Goal: Transaction & Acquisition: Purchase product/service

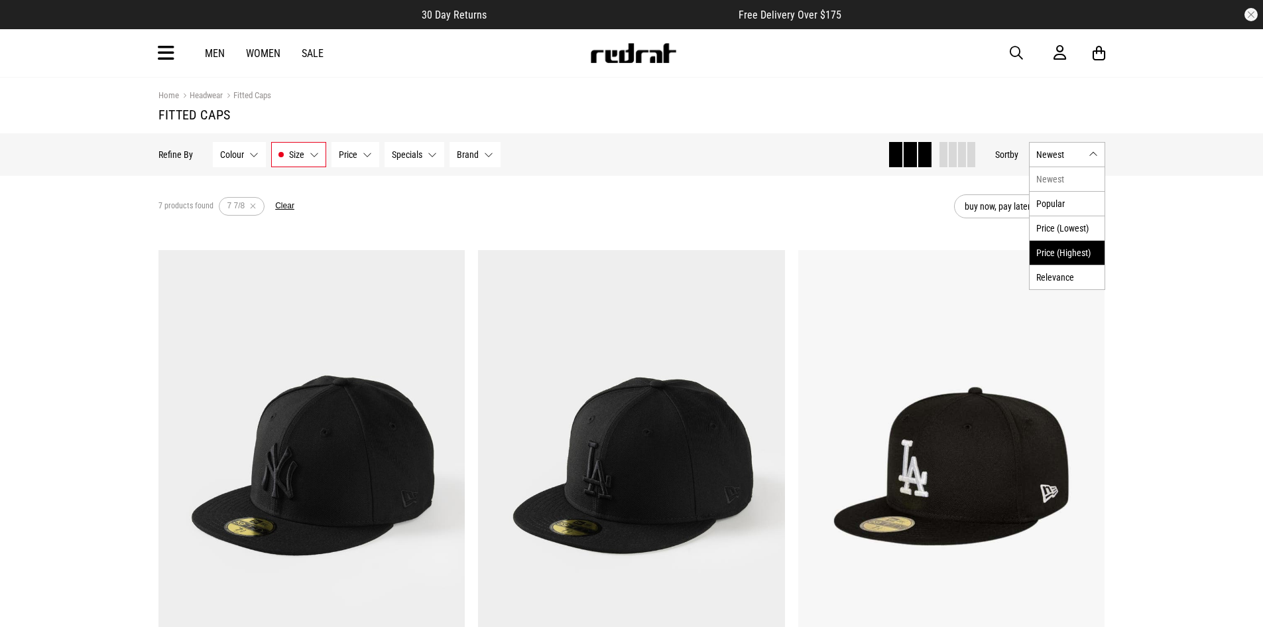
click at [1074, 250] on li "Price (Highest)" at bounding box center [1067, 252] width 75 height 25
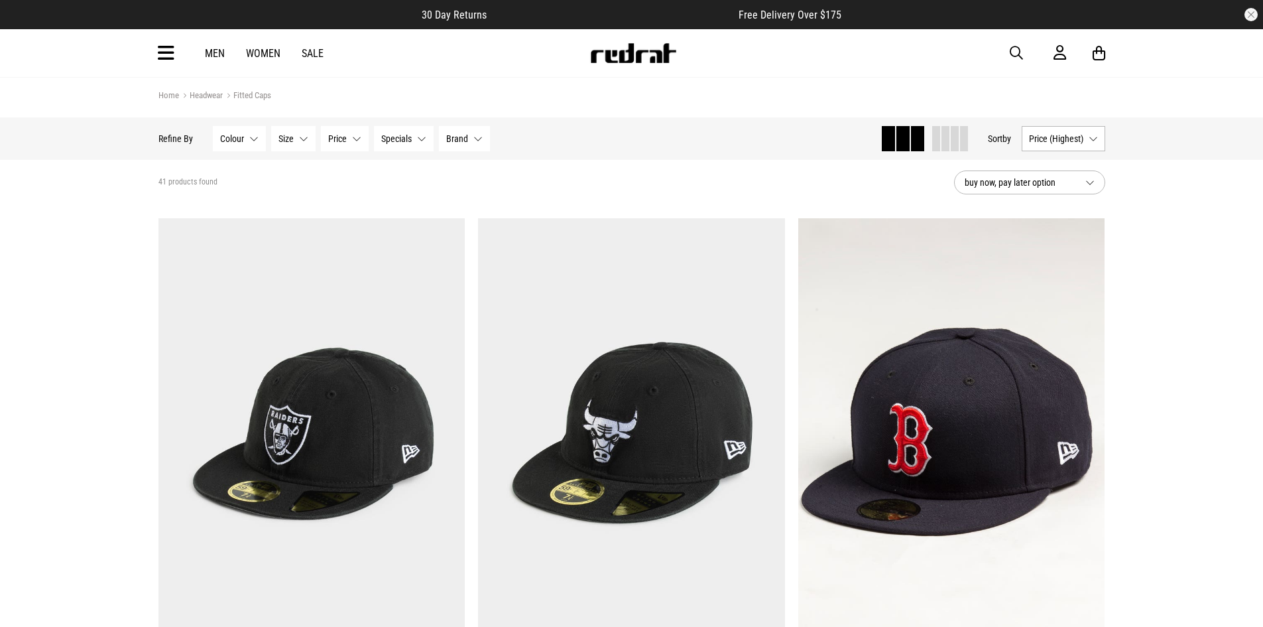
click at [297, 133] on button "Size None selected" at bounding box center [293, 138] width 44 height 25
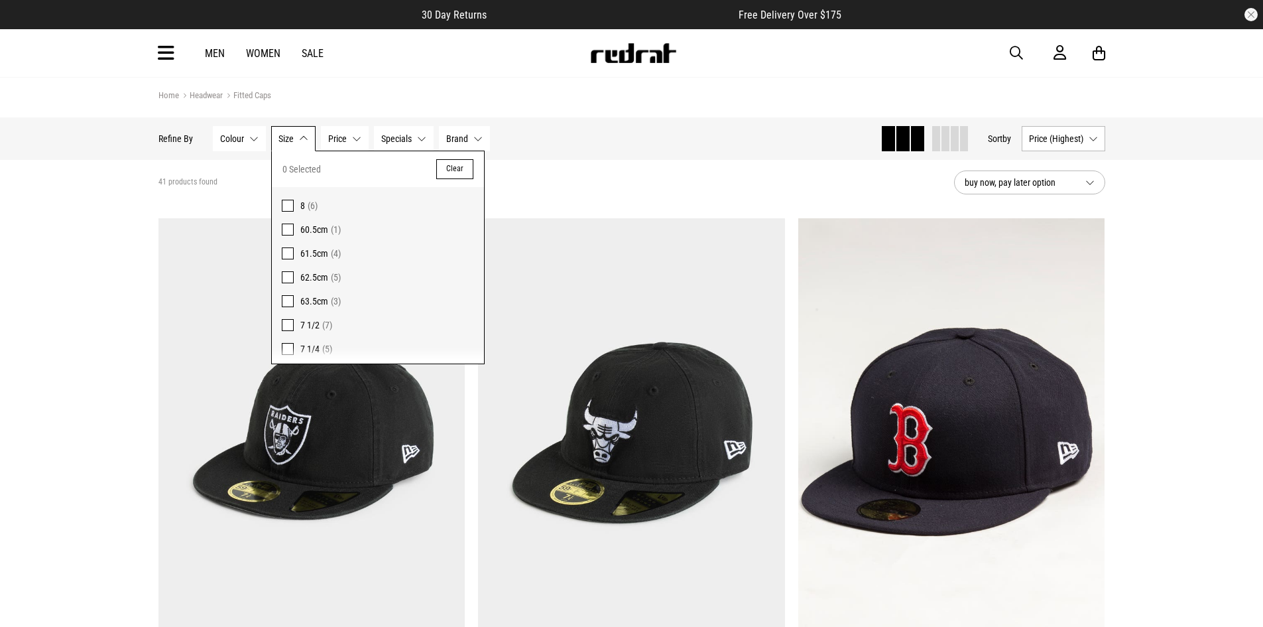
click at [291, 462] on span at bounding box center [288, 468] width 12 height 12
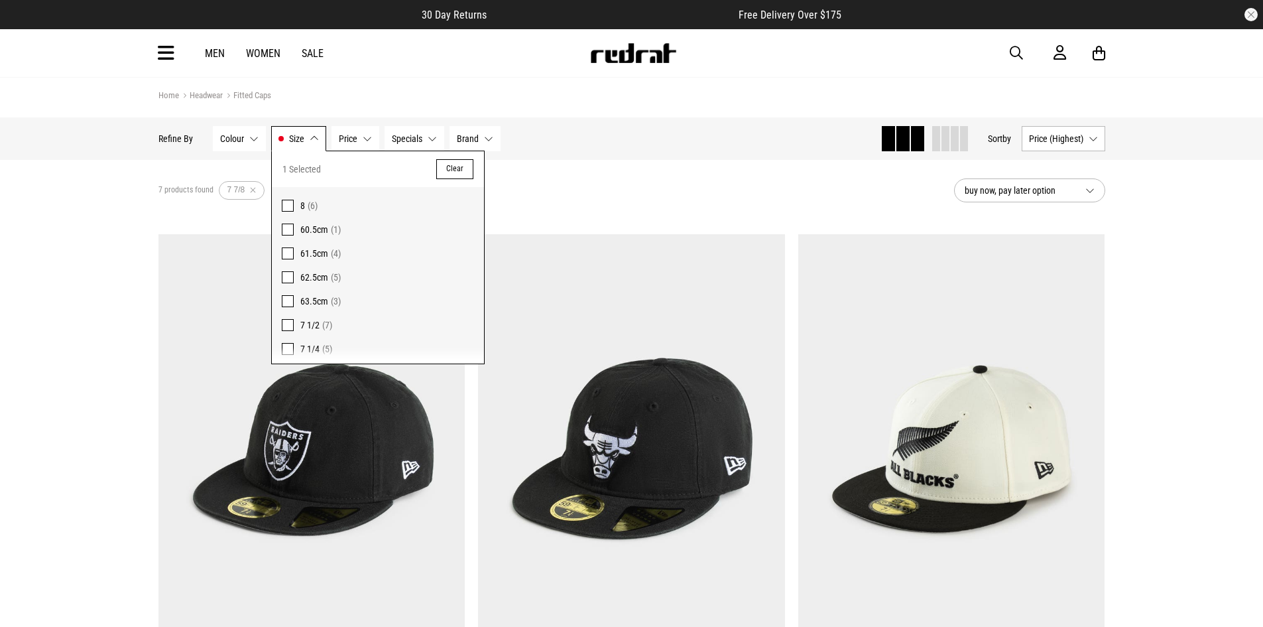
click at [287, 391] on span at bounding box center [288, 397] width 12 height 12
click at [638, 191] on div "11 products found Active Filters 7 7/8 7 3/4 Clear" at bounding box center [550, 190] width 785 height 40
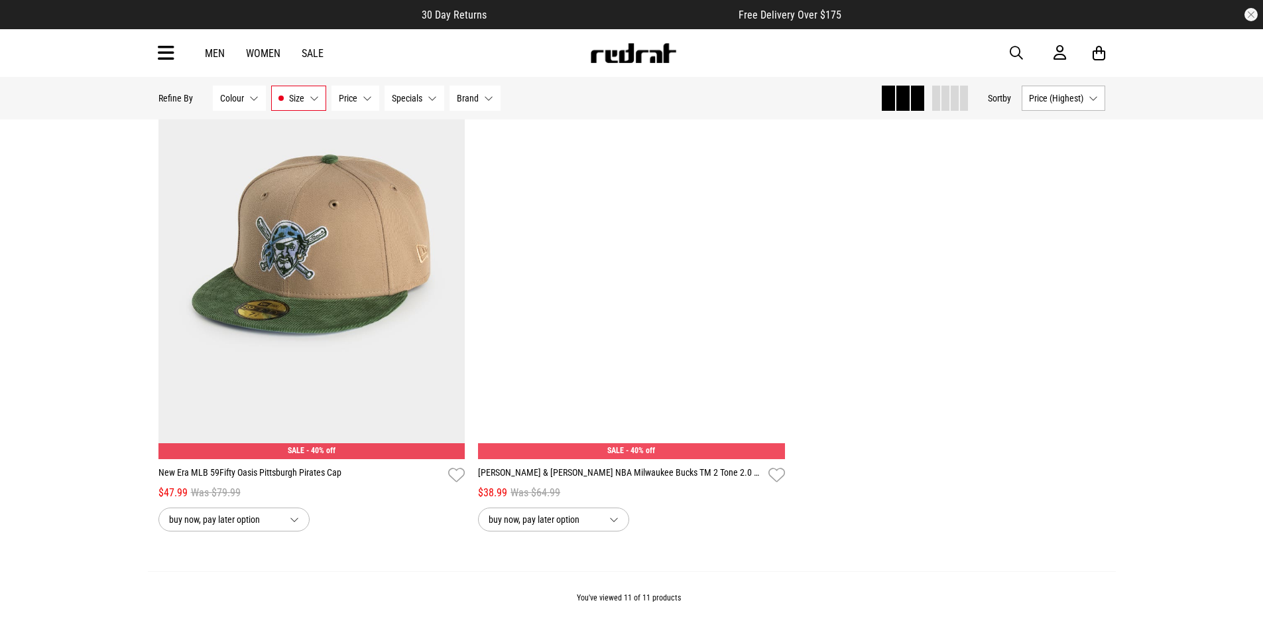
scroll to position [1793, 0]
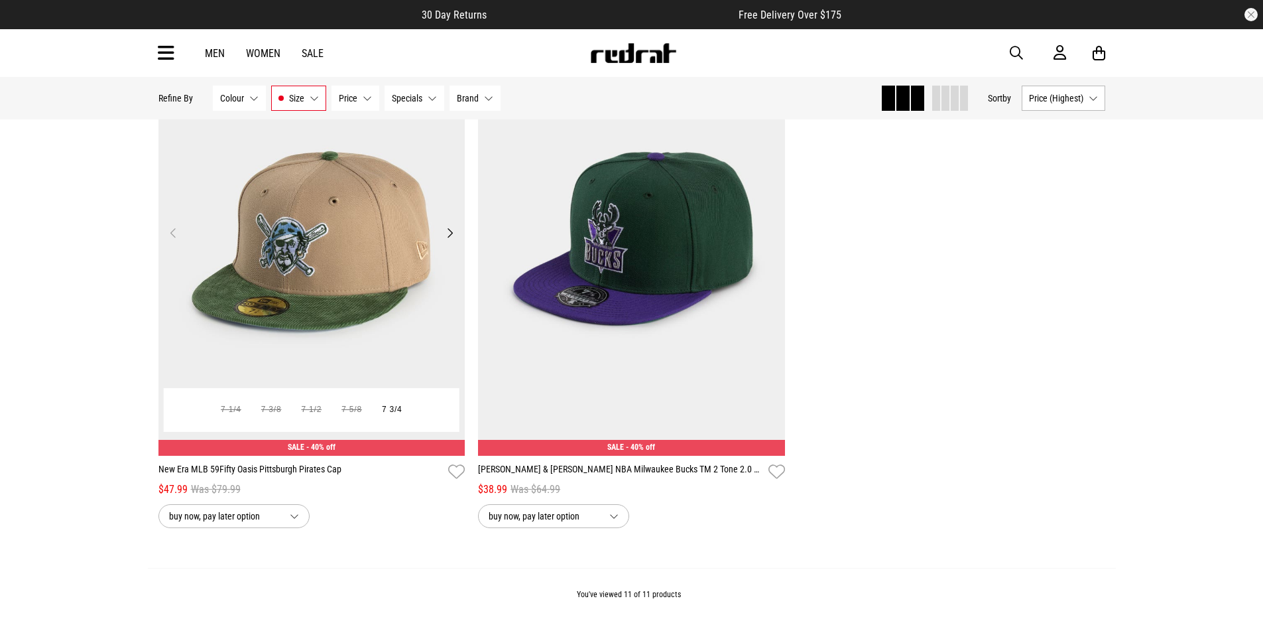
click at [454, 240] on button "Next" at bounding box center [450, 233] width 17 height 16
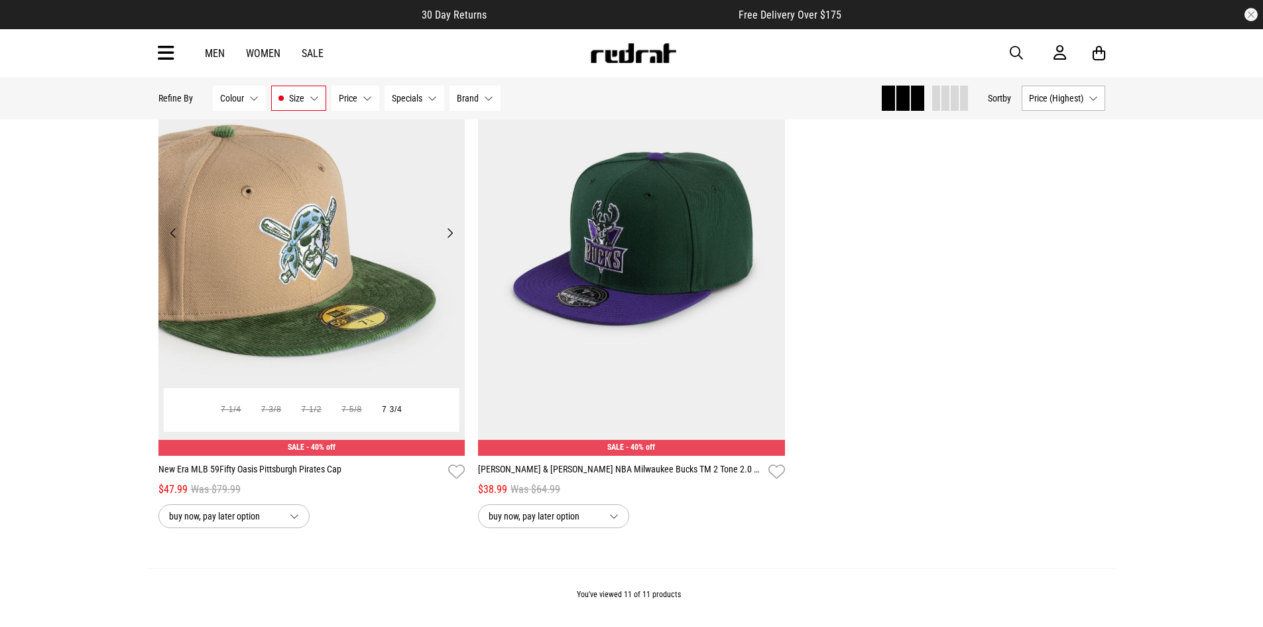
click at [454, 240] on button "Next" at bounding box center [450, 233] width 17 height 16
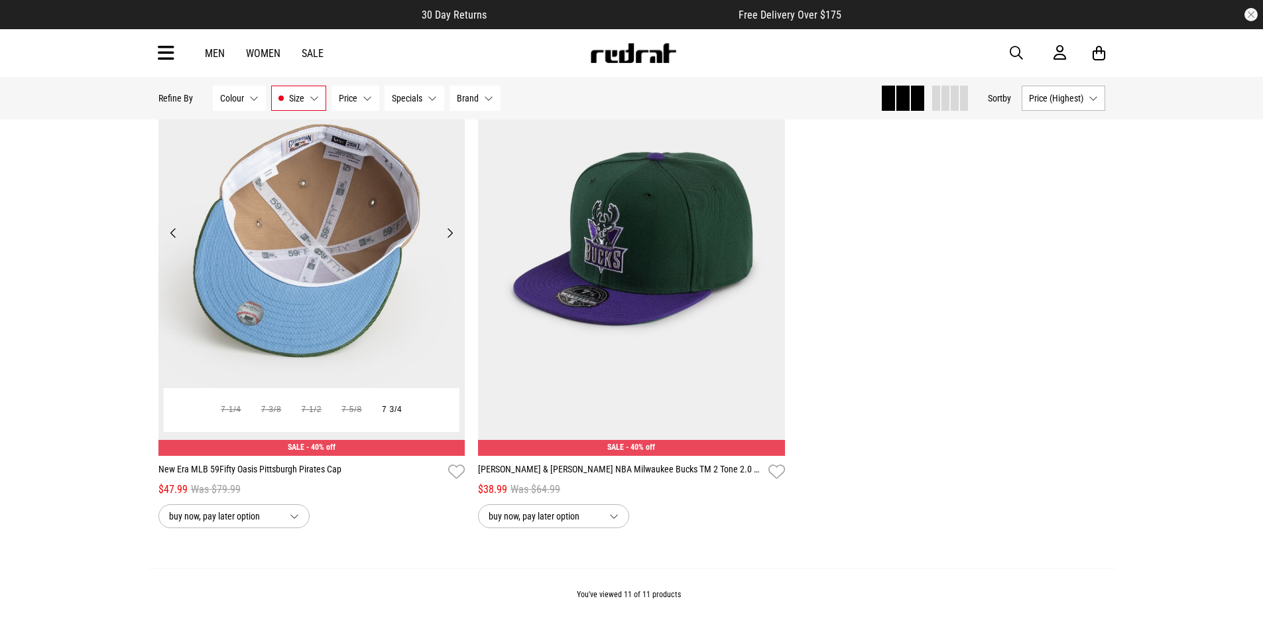
click at [454, 240] on button "Next" at bounding box center [450, 233] width 17 height 16
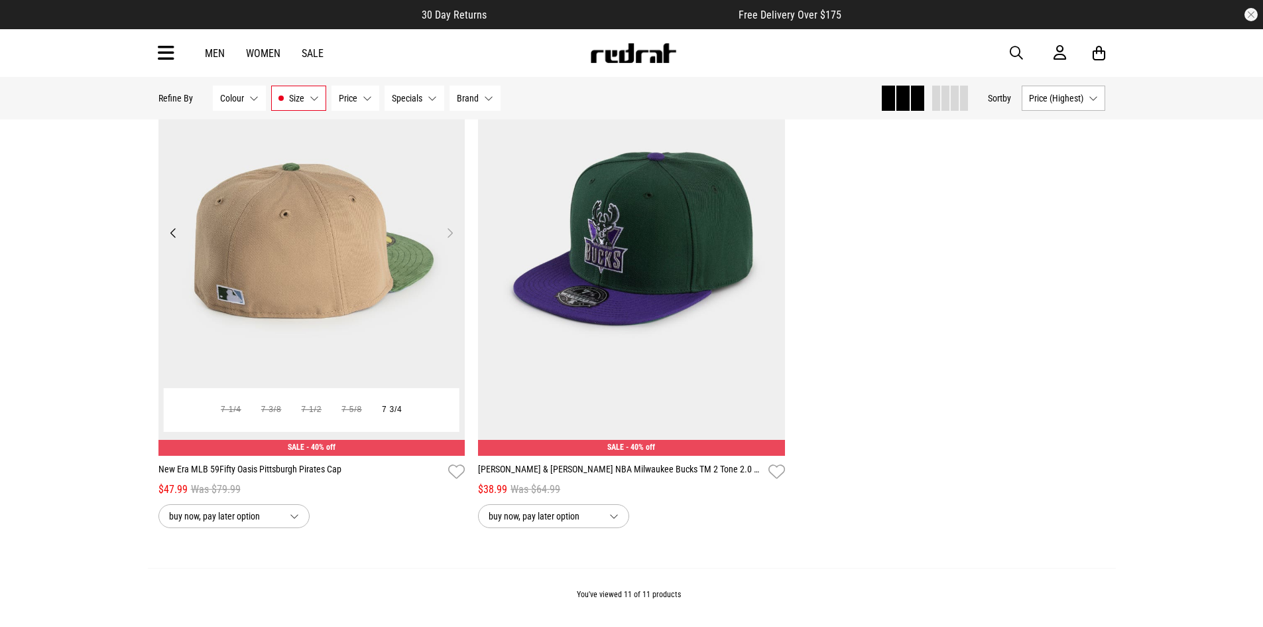
click at [448, 236] on button "Next" at bounding box center [450, 233] width 17 height 16
click at [455, 236] on button "Next" at bounding box center [450, 233] width 17 height 16
click at [170, 239] on button "Previous" at bounding box center [173, 233] width 17 height 16
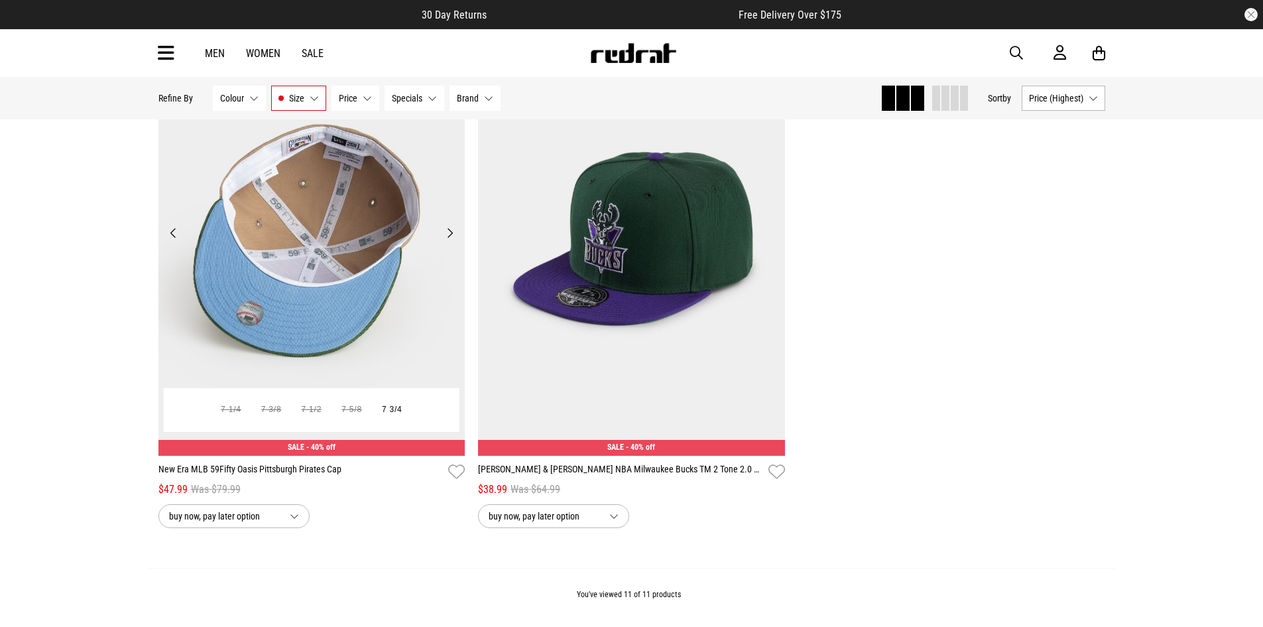
click at [170, 239] on button "Previous" at bounding box center [173, 233] width 17 height 16
click at [170, 234] on button "Previous" at bounding box center [173, 233] width 17 height 16
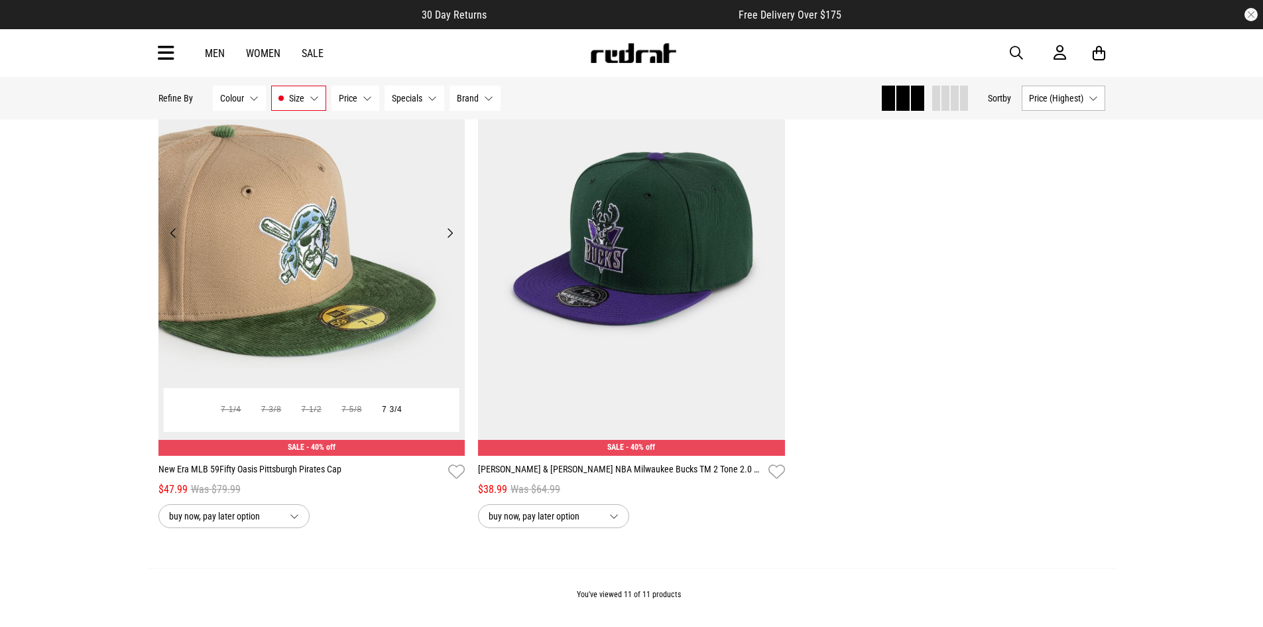
click at [172, 235] on button "Previous" at bounding box center [173, 233] width 17 height 16
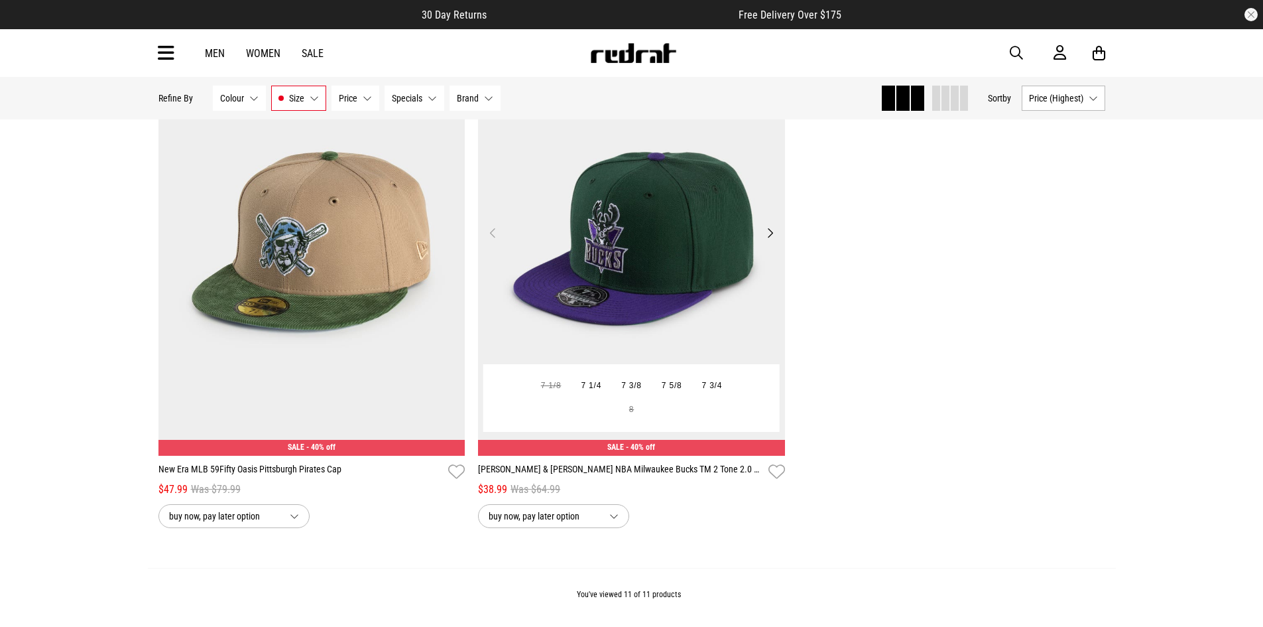
click at [775, 239] on button "Next" at bounding box center [770, 233] width 17 height 16
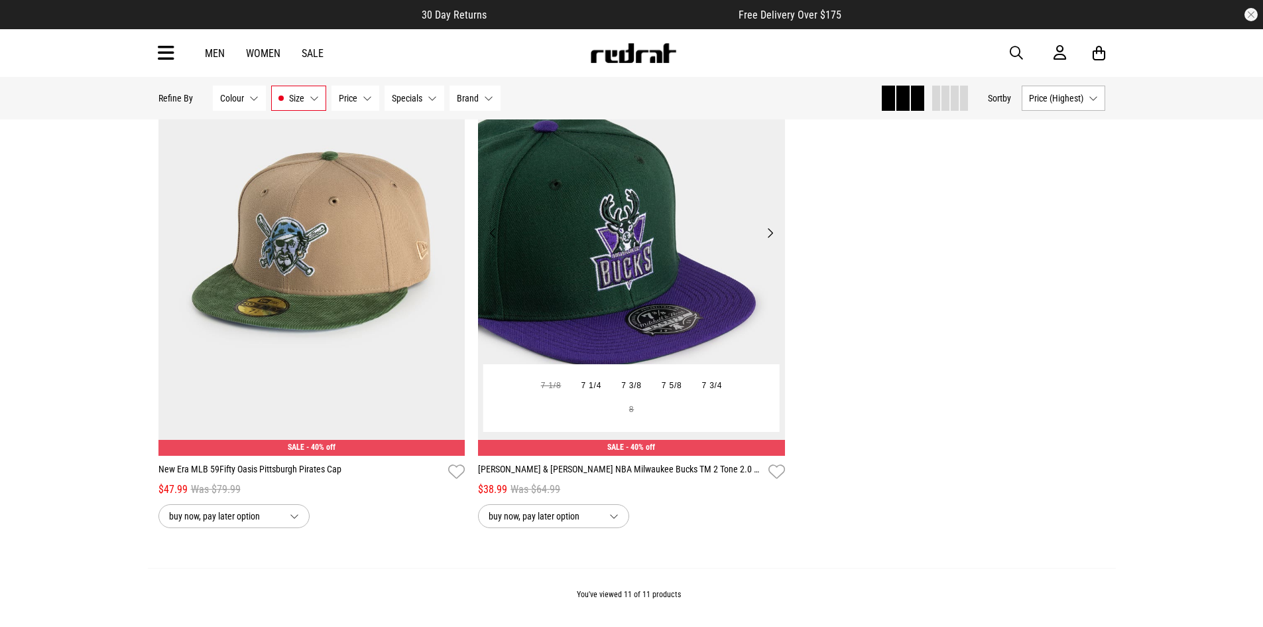
click at [775, 239] on button "Next" at bounding box center [770, 233] width 17 height 16
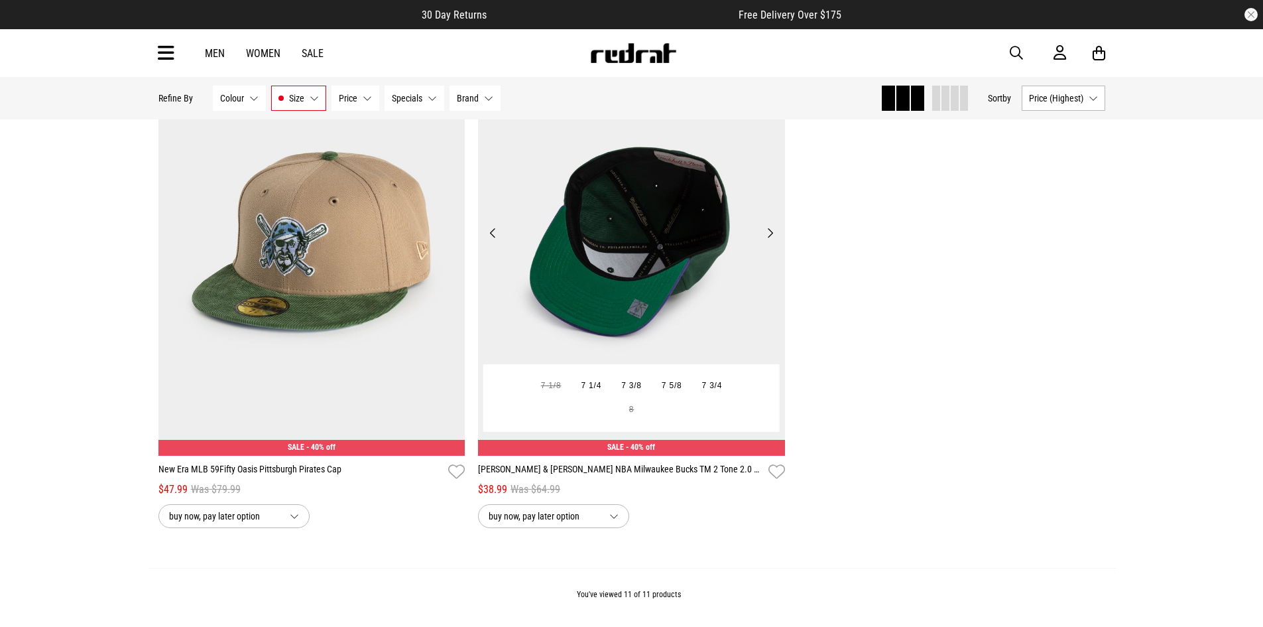
click at [775, 239] on button "Next" at bounding box center [770, 233] width 17 height 16
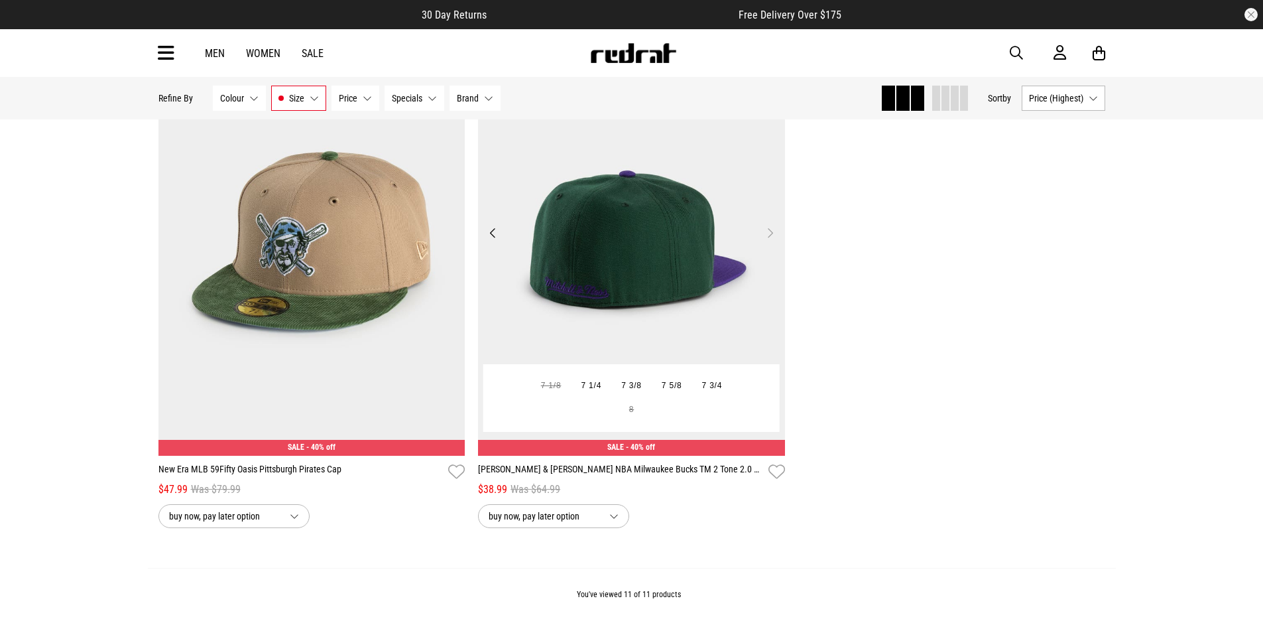
click at [775, 239] on button "Next" at bounding box center [770, 233] width 17 height 16
click at [493, 233] on button "Previous" at bounding box center [493, 233] width 17 height 16
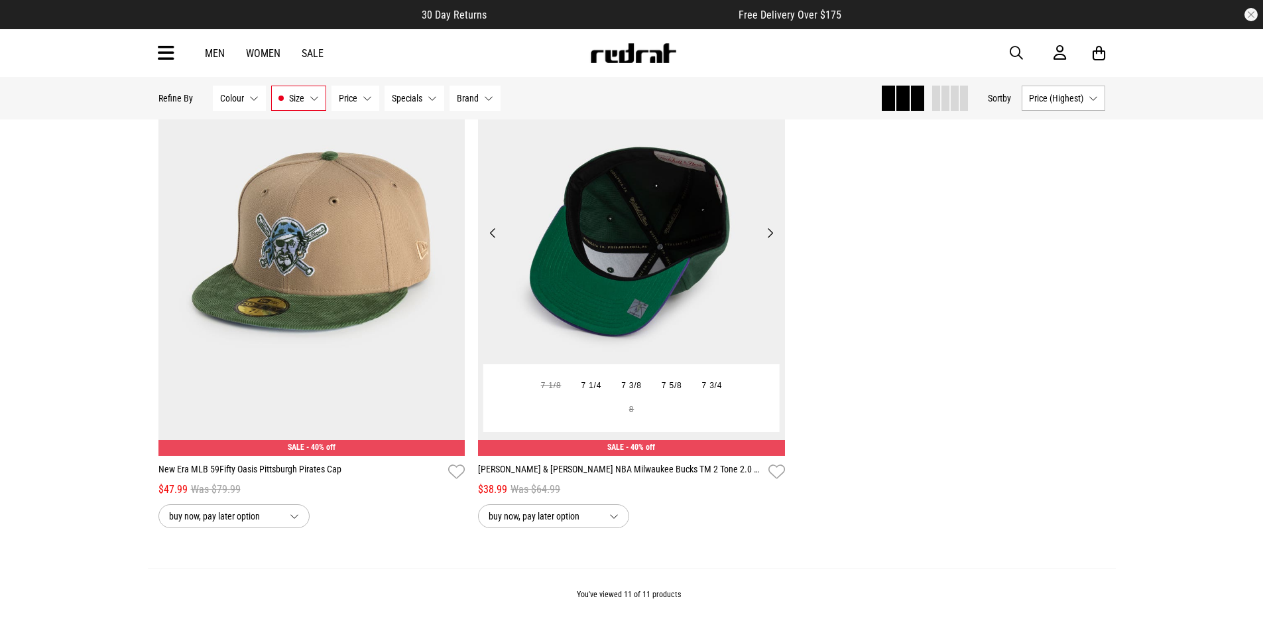
click at [493, 233] on button "Previous" at bounding box center [493, 233] width 17 height 16
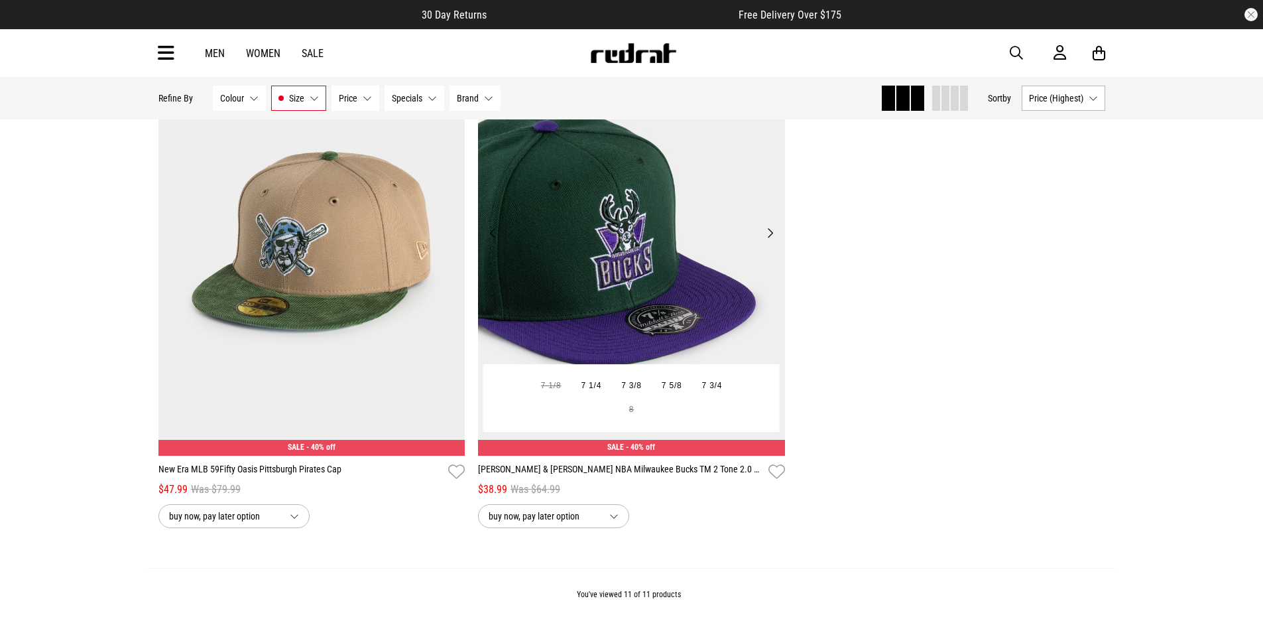
click at [493, 234] on button "Previous" at bounding box center [493, 233] width 17 height 16
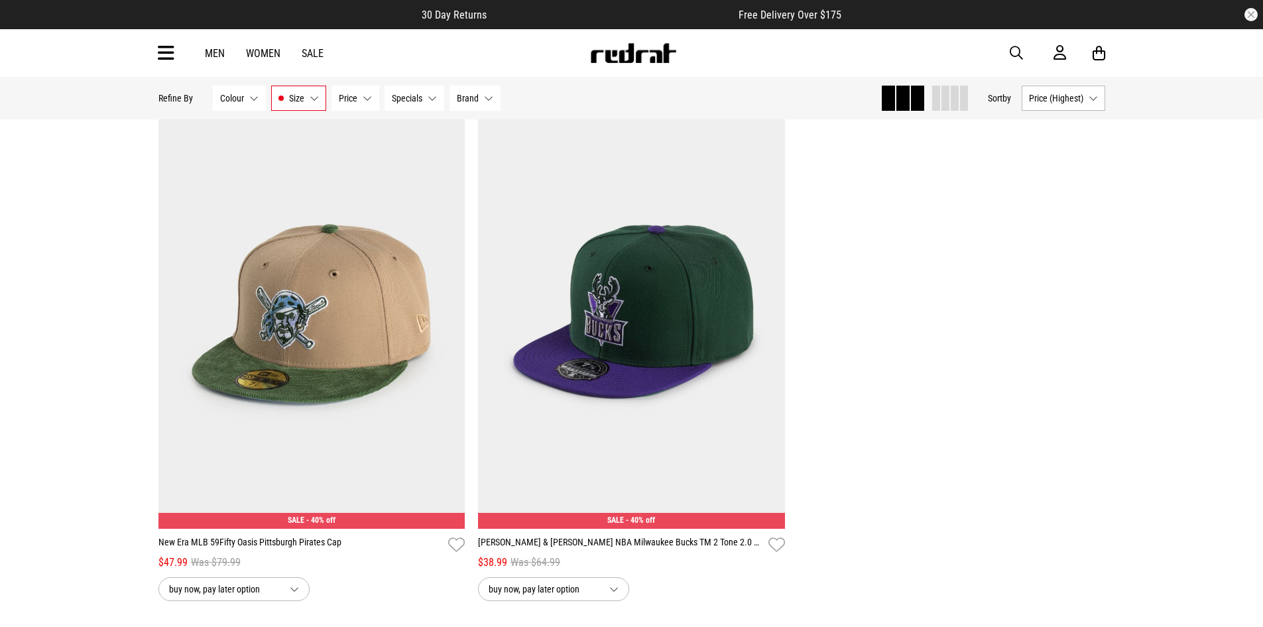
scroll to position [1727, 0]
